Goal: Information Seeking & Learning: Learn about a topic

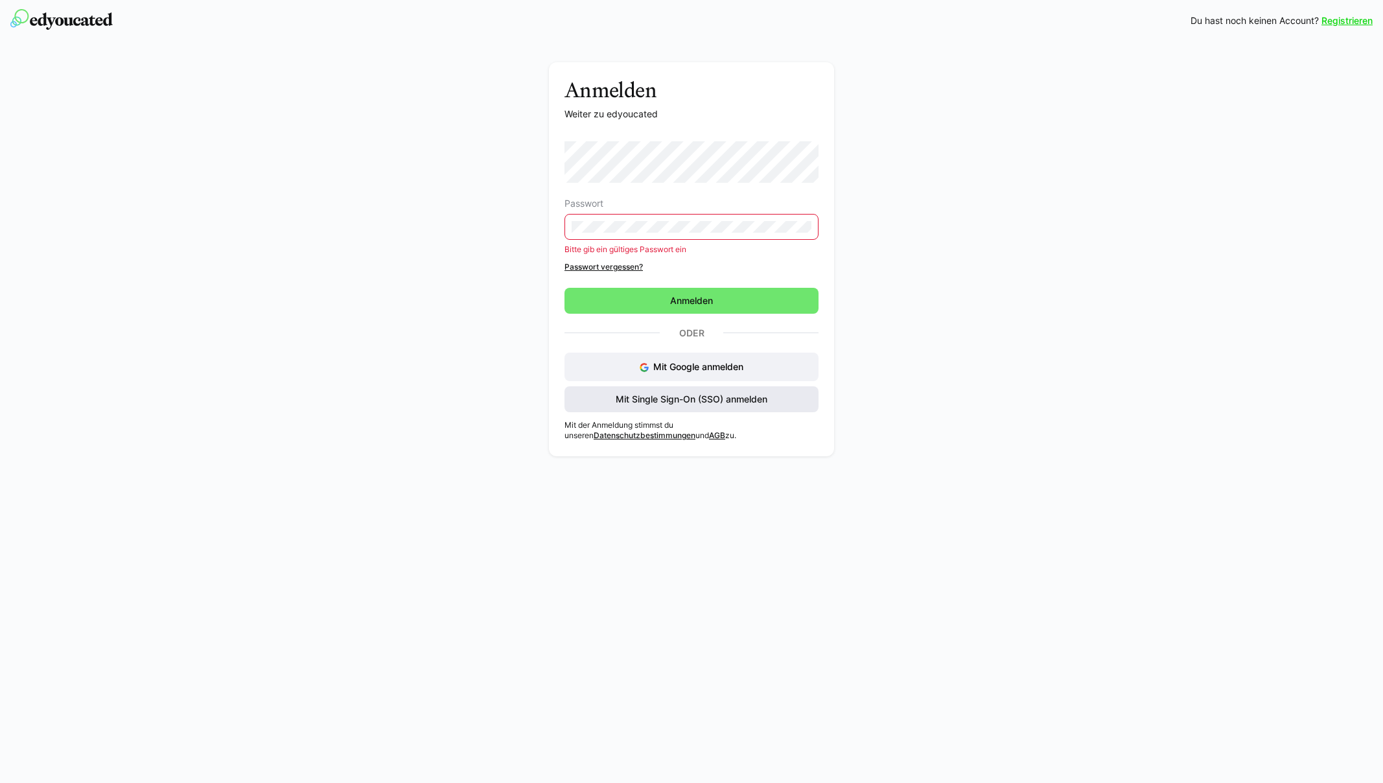
click at [682, 403] on span "Mit Single Sign-On (SSO) anmelden" at bounding box center [692, 399] width 156 height 13
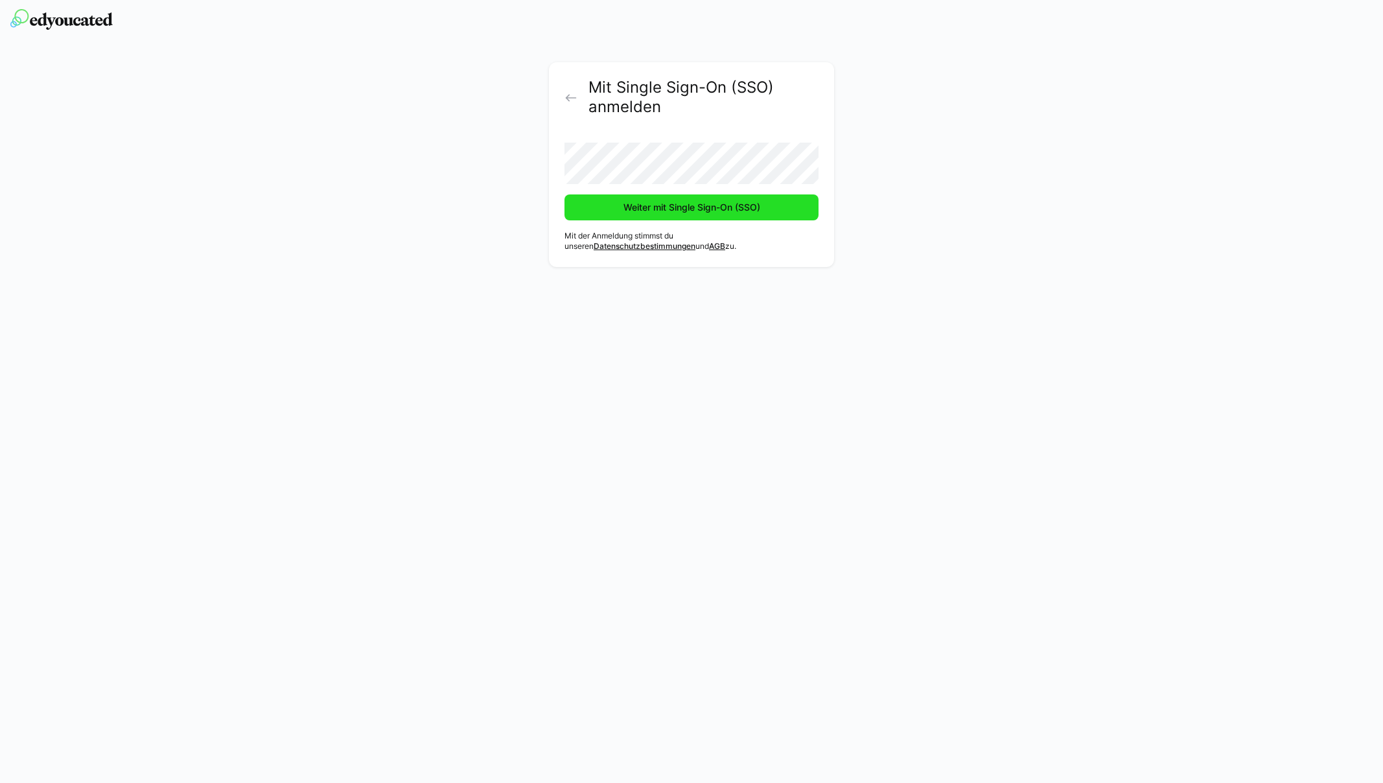
click at [702, 207] on span "Weiter mit Single Sign-On (SSO)" at bounding box center [691, 207] width 141 height 13
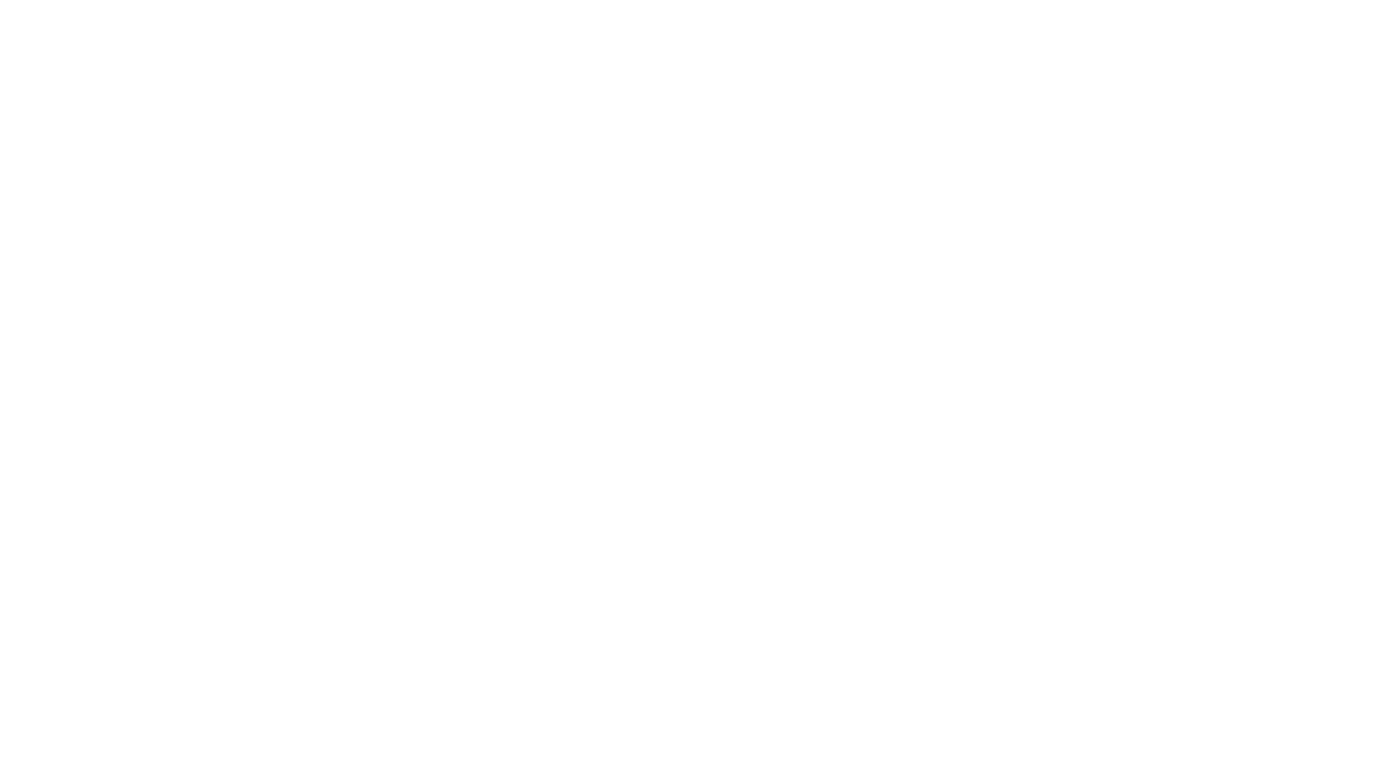
click at [53, 12] on body at bounding box center [691, 391] width 1383 height 783
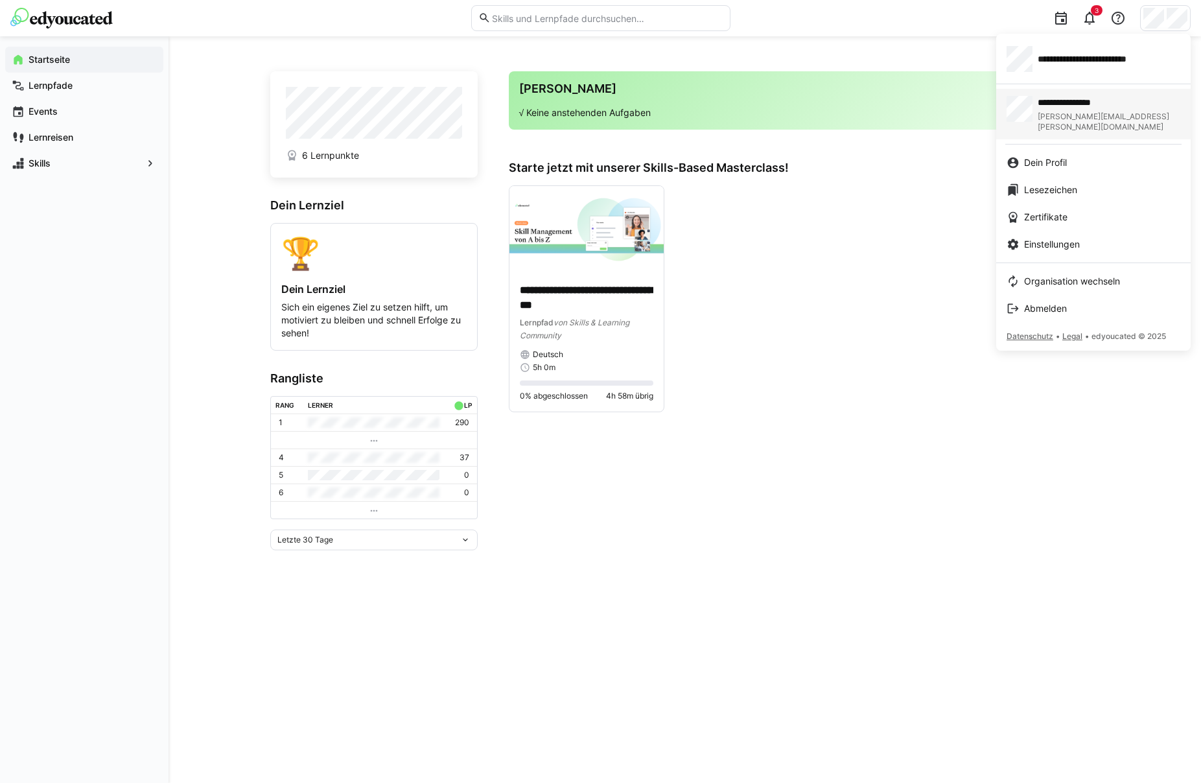
click at [1083, 101] on span "**********" at bounding box center [1095, 102] width 117 height 13
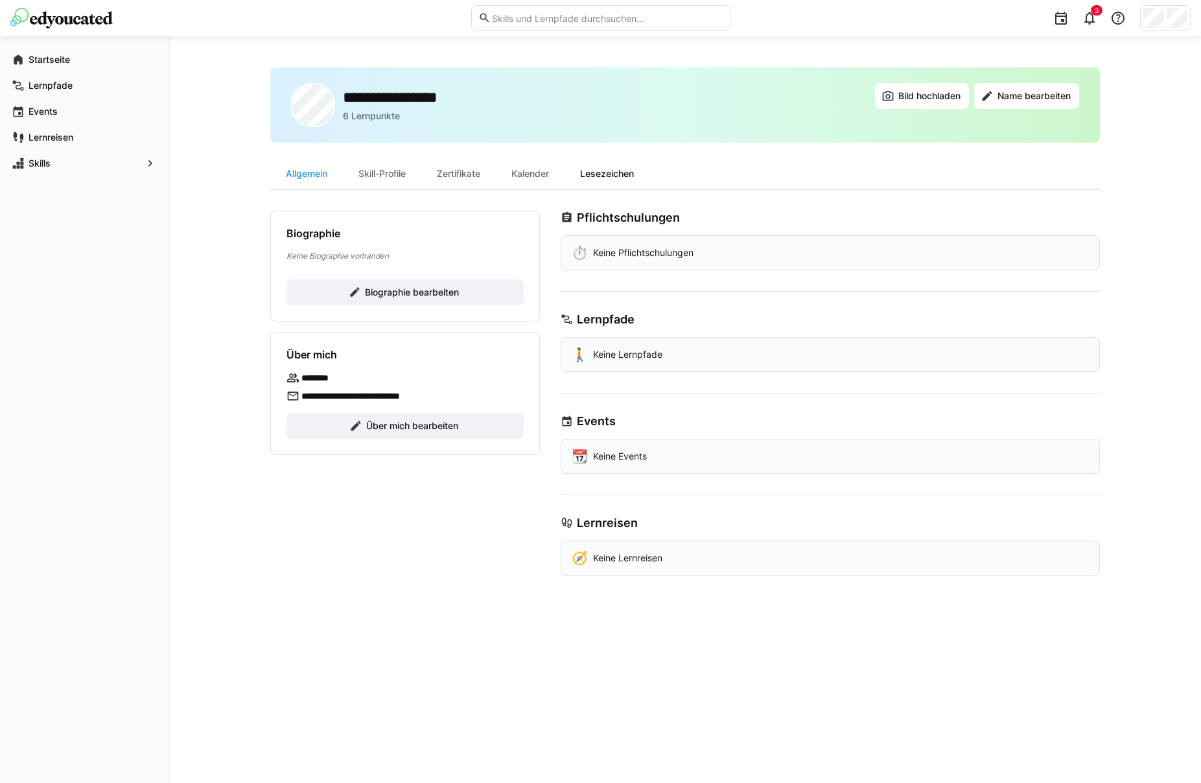
click at [593, 171] on div "Lesezeichen" at bounding box center [606, 173] width 85 height 31
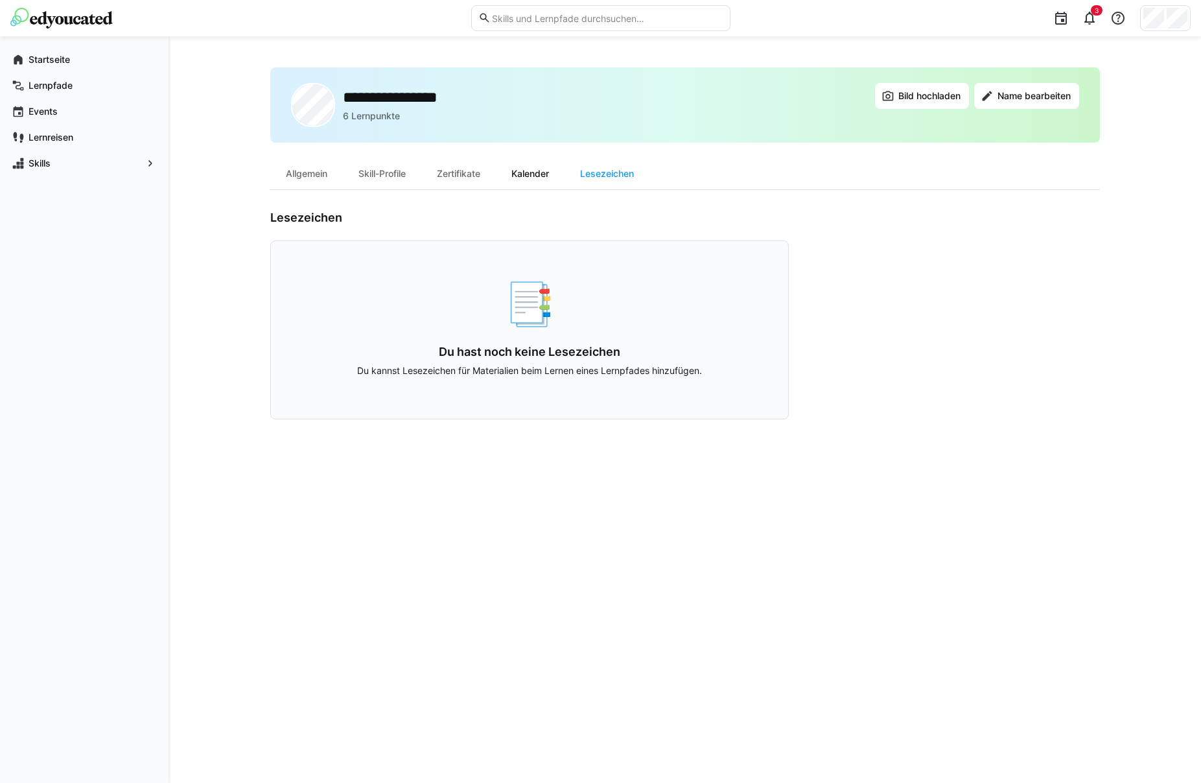
click at [535, 179] on div "Kalender" at bounding box center [530, 173] width 69 height 31
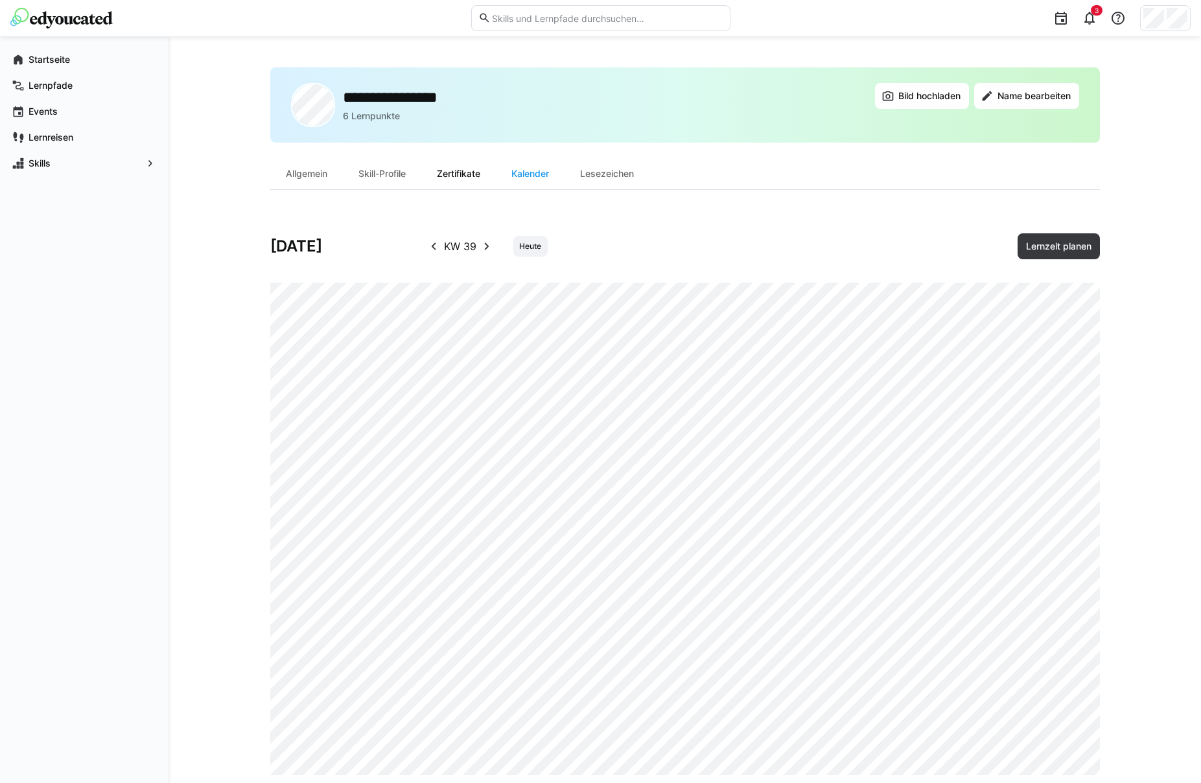
click at [461, 181] on div "Zertifikate" at bounding box center [458, 173] width 75 height 31
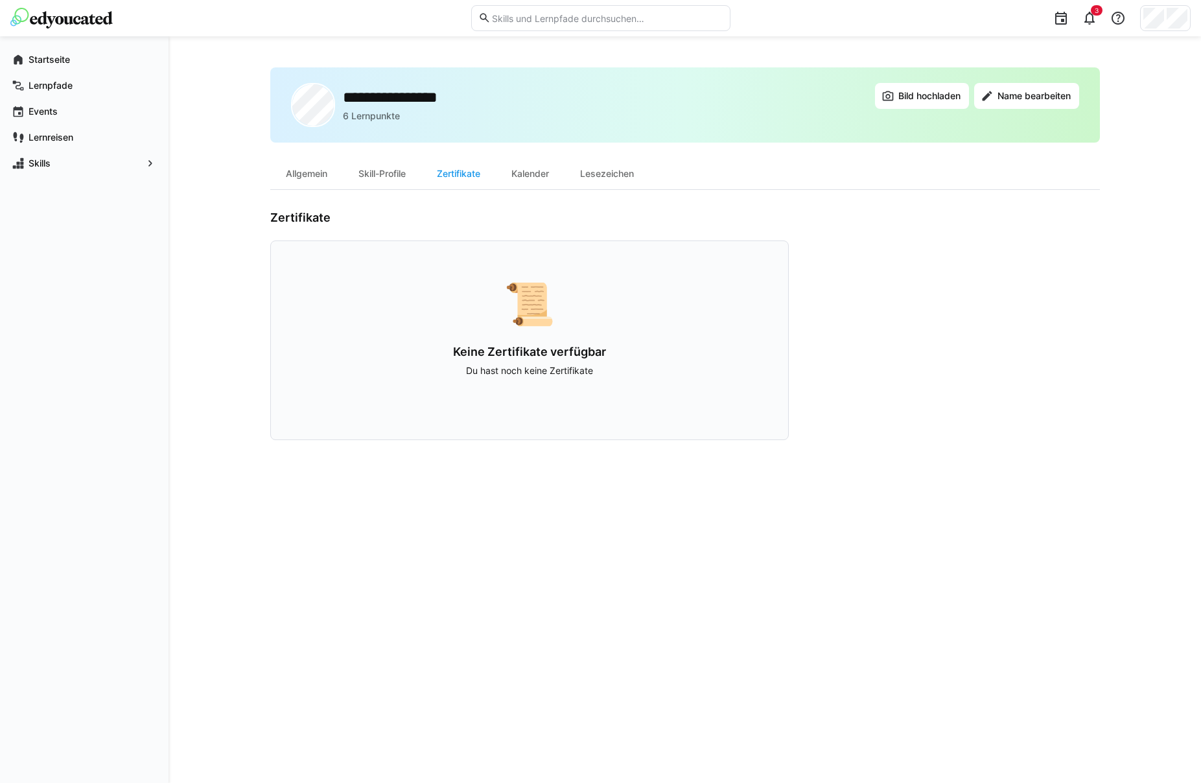
click at [391, 180] on div "Skill-Profile" at bounding box center [382, 173] width 78 height 31
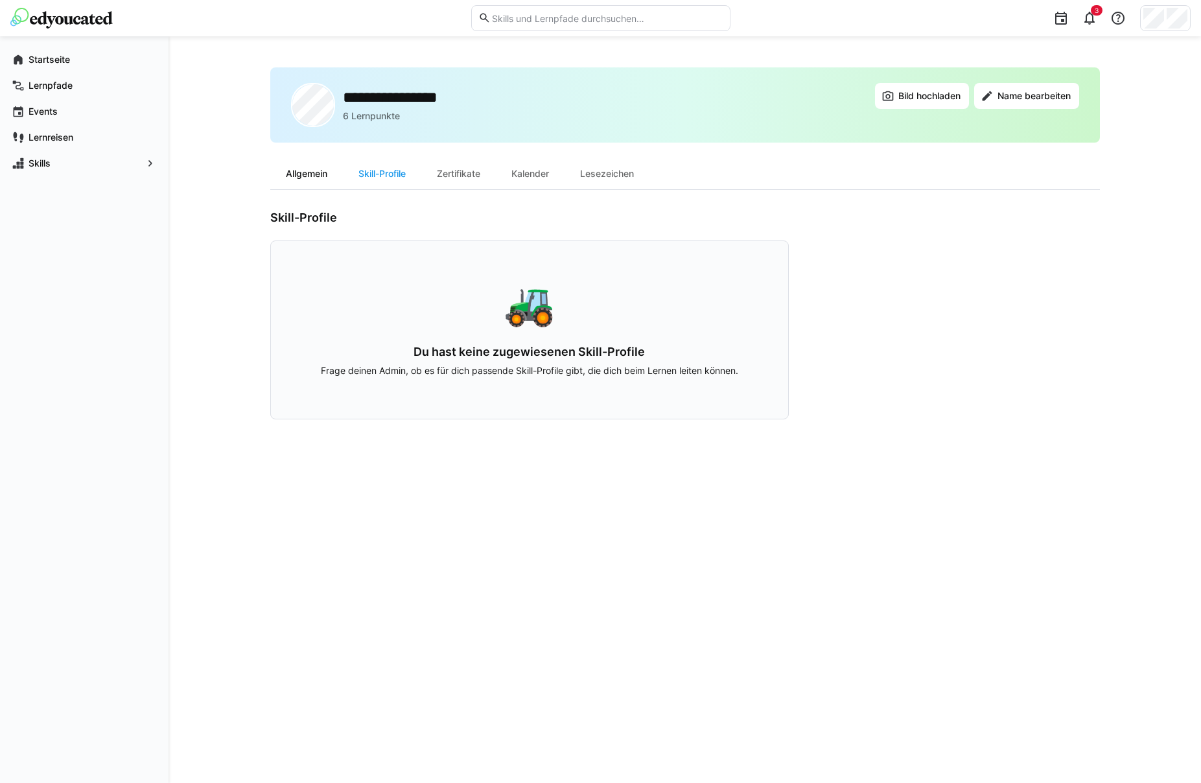
click at [316, 178] on div "Allgemein" at bounding box center [306, 173] width 73 height 31
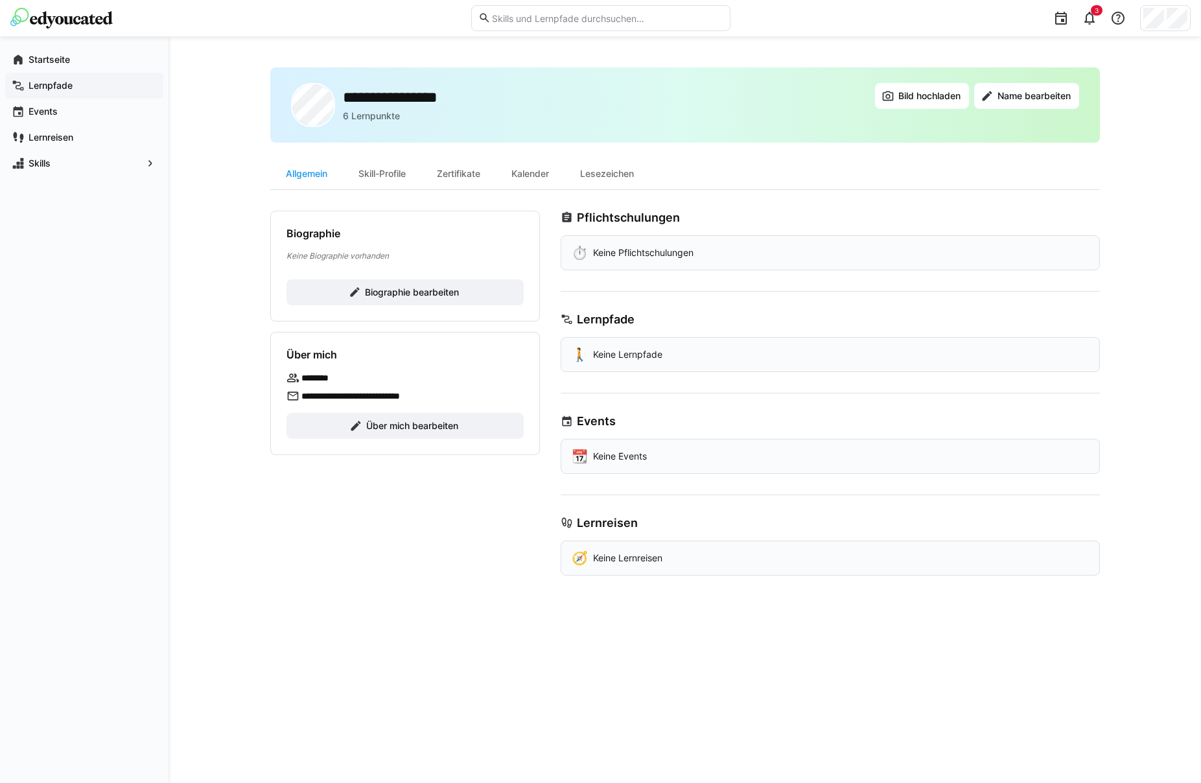
click at [45, 79] on span "Lernpfade" at bounding box center [92, 85] width 130 height 13
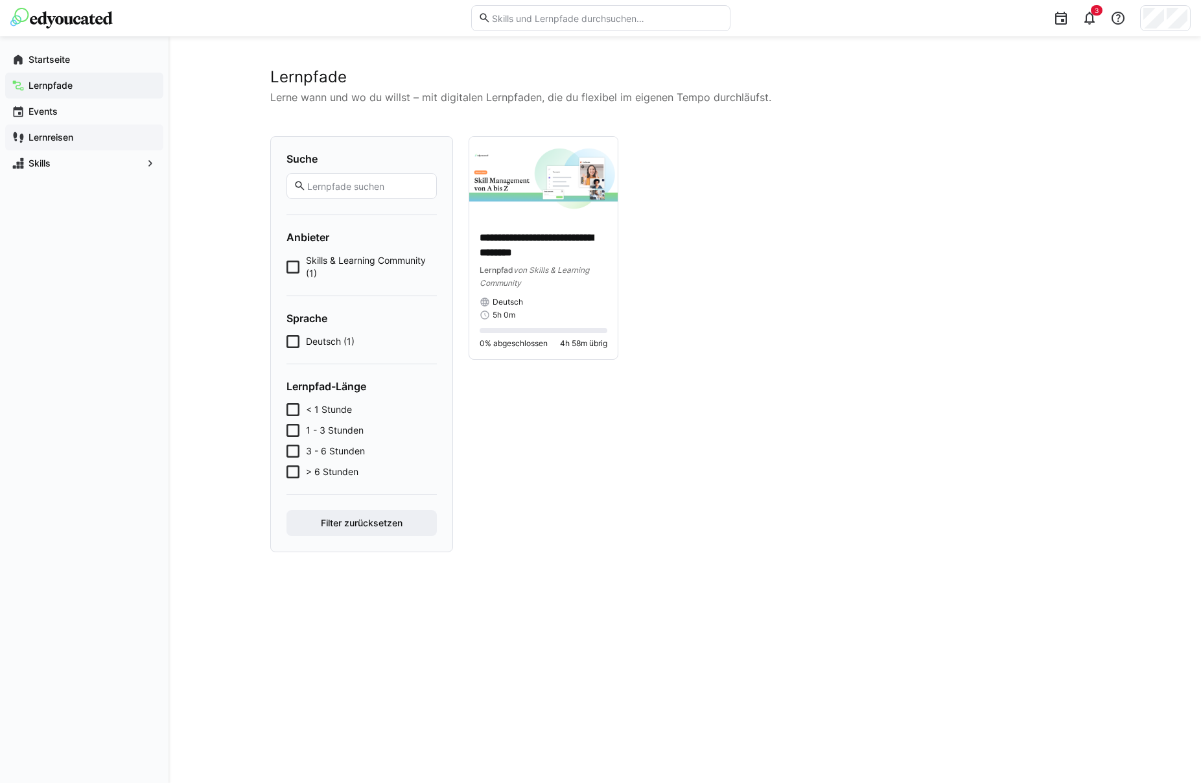
click at [0, 0] on app-navigation-label "Lernreisen" at bounding box center [0, 0] width 0 height 0
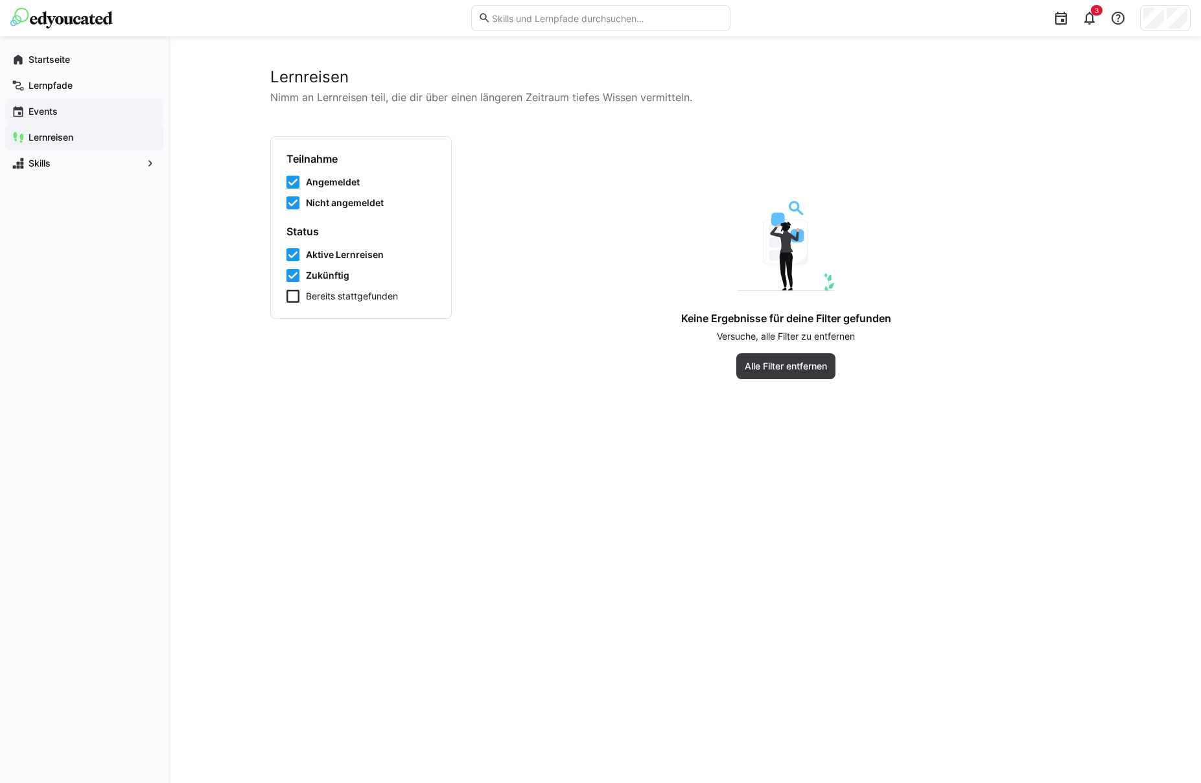
click at [0, 0] on app-navigation-label "Events" at bounding box center [0, 0] width 0 height 0
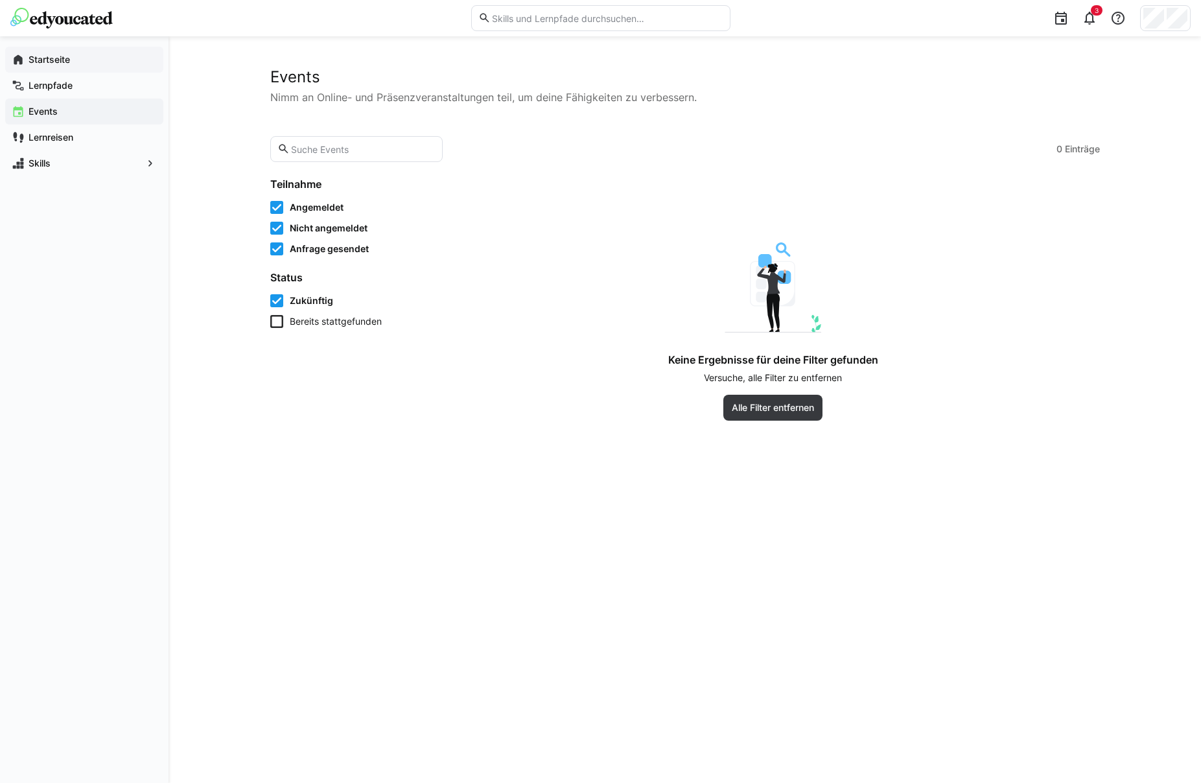
click at [0, 0] on app-navigation-label "Startseite" at bounding box center [0, 0] width 0 height 0
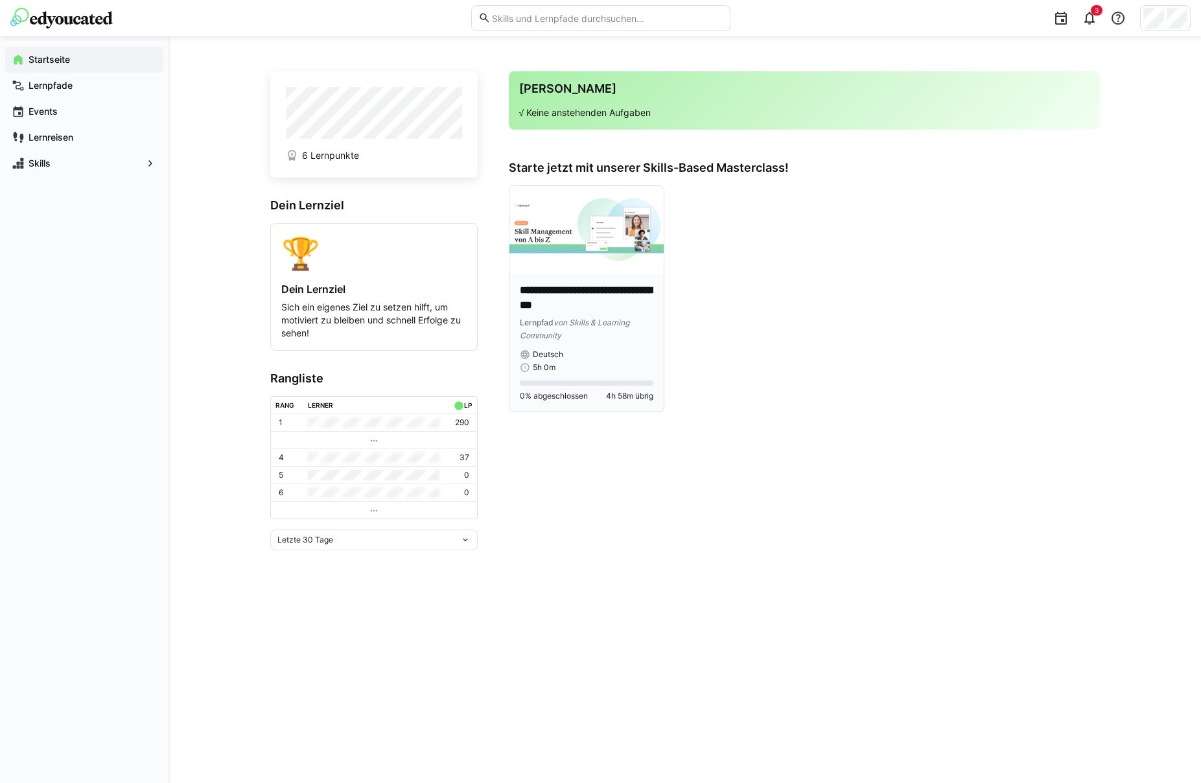
click at [588, 308] on p "**********" at bounding box center [586, 298] width 133 height 30
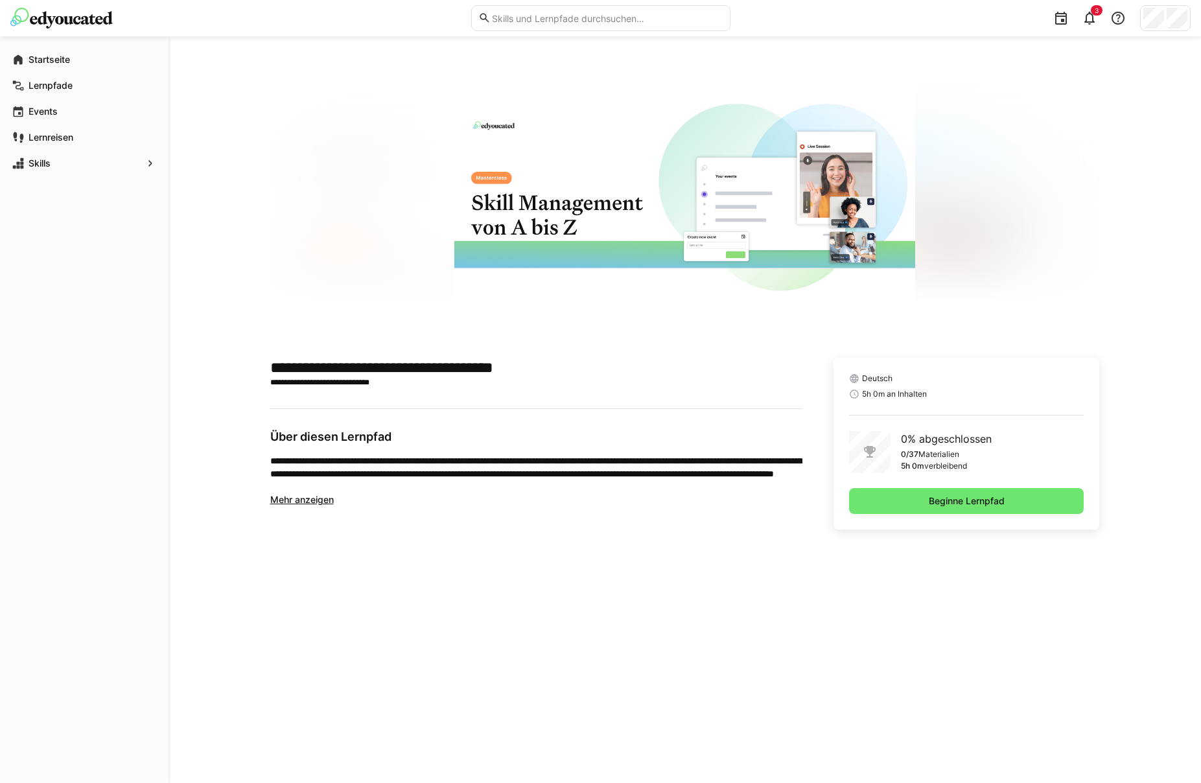
click at [310, 495] on span "Mehr anzeigen" at bounding box center [301, 499] width 63 height 11
